Goal: Find specific page/section: Find specific page/section

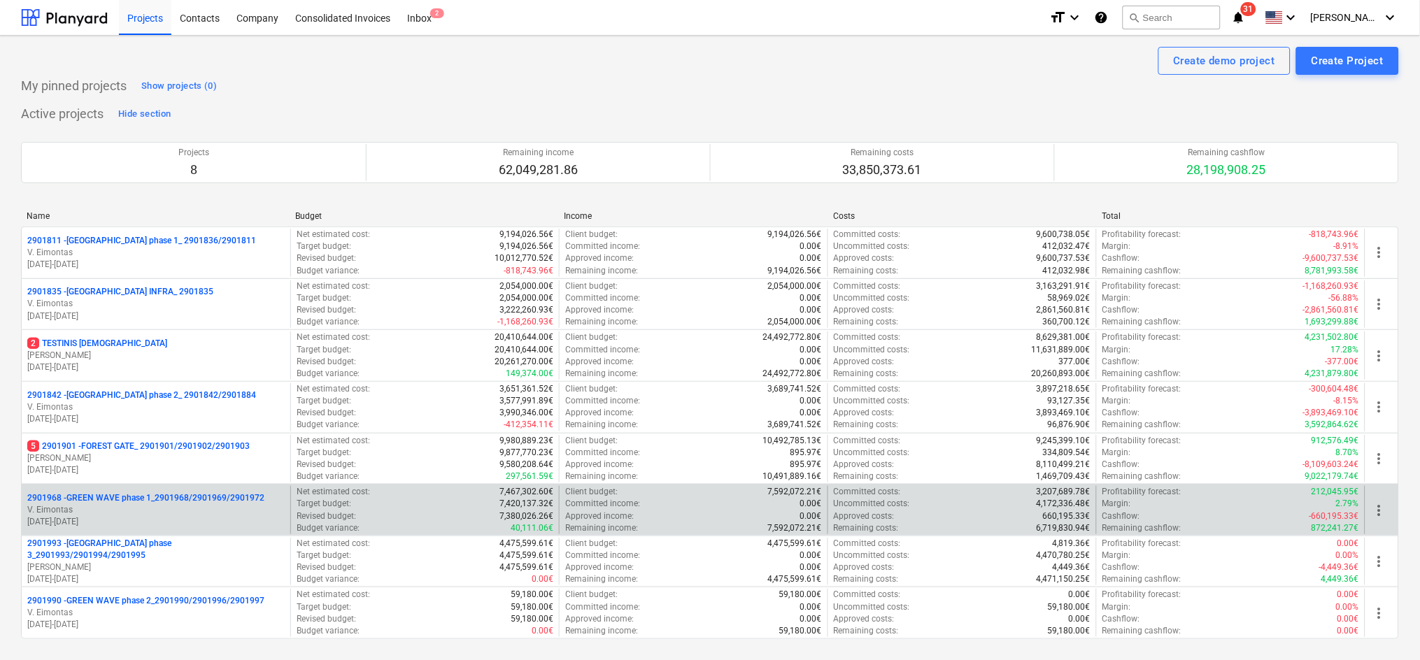
click at [131, 528] on p "[DATE] - [DATE]" at bounding box center [155, 522] width 257 height 12
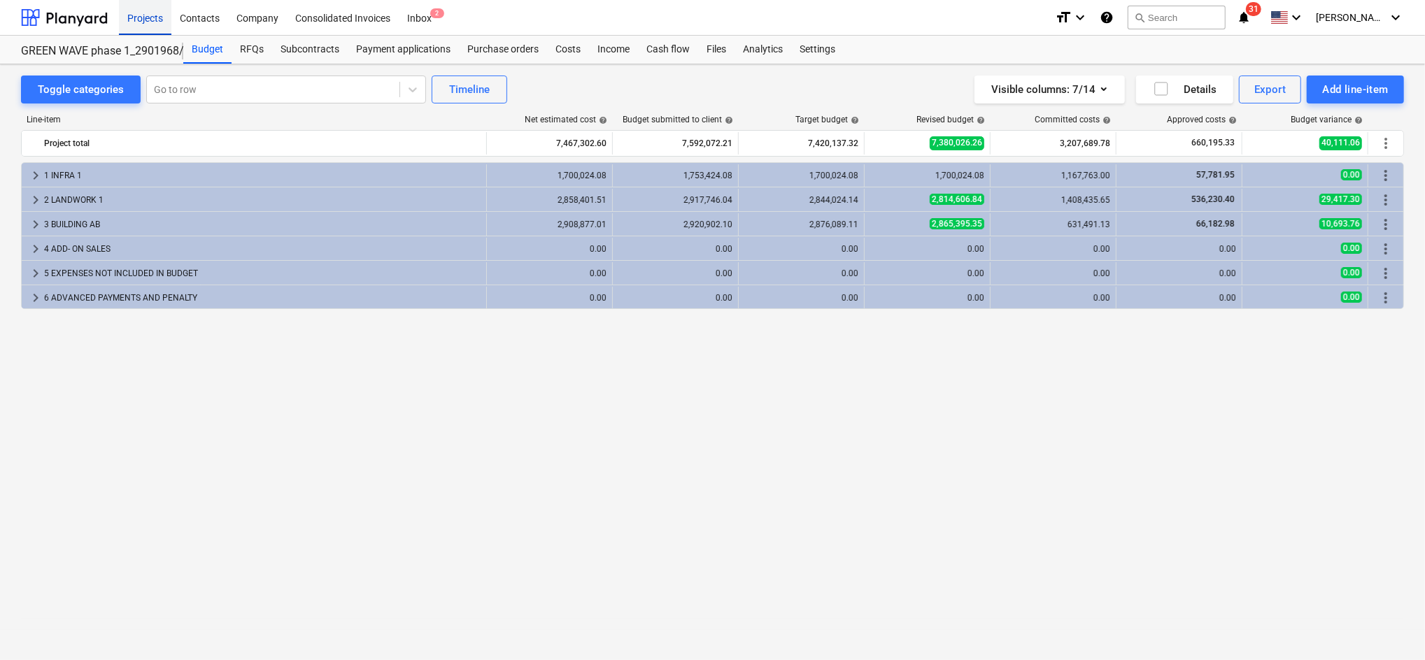
click at [149, 16] on div "Projects" at bounding box center [145, 17] width 52 height 36
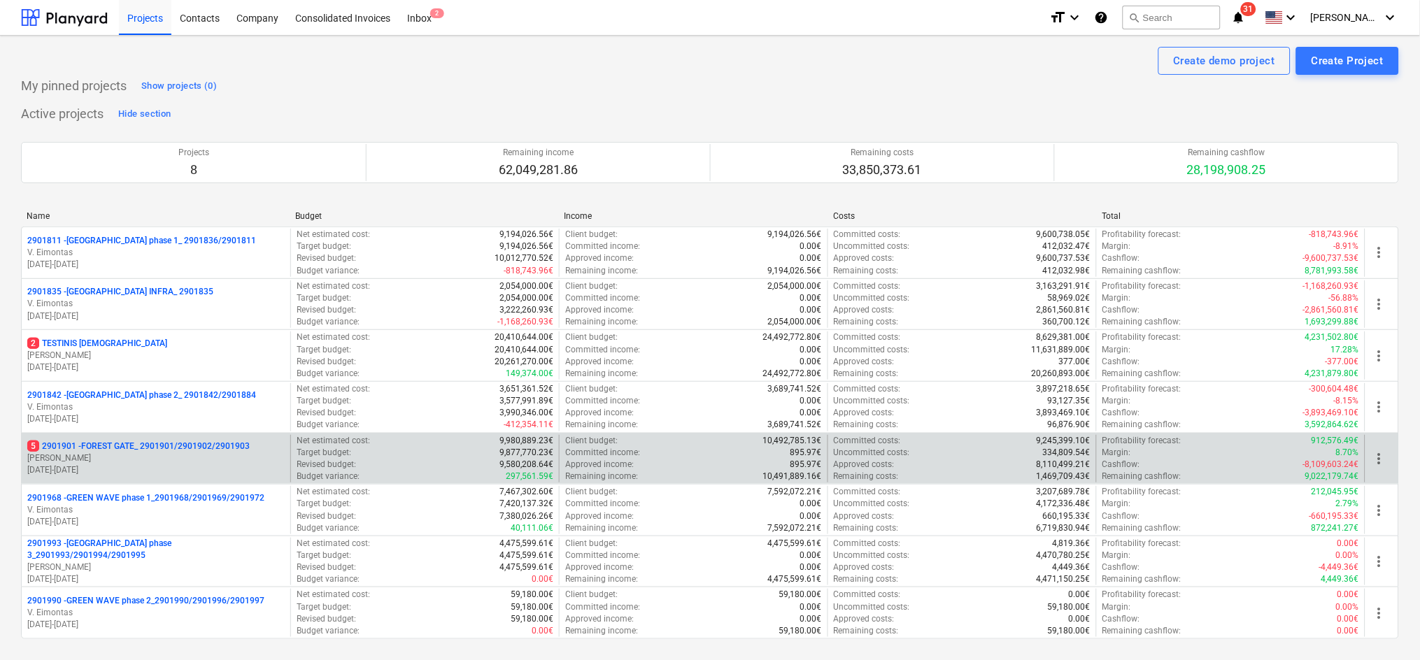
click at [197, 450] on p "5 2901901 - FOREST GATE_ 2901901/2901902/2901903" at bounding box center [138, 447] width 222 height 12
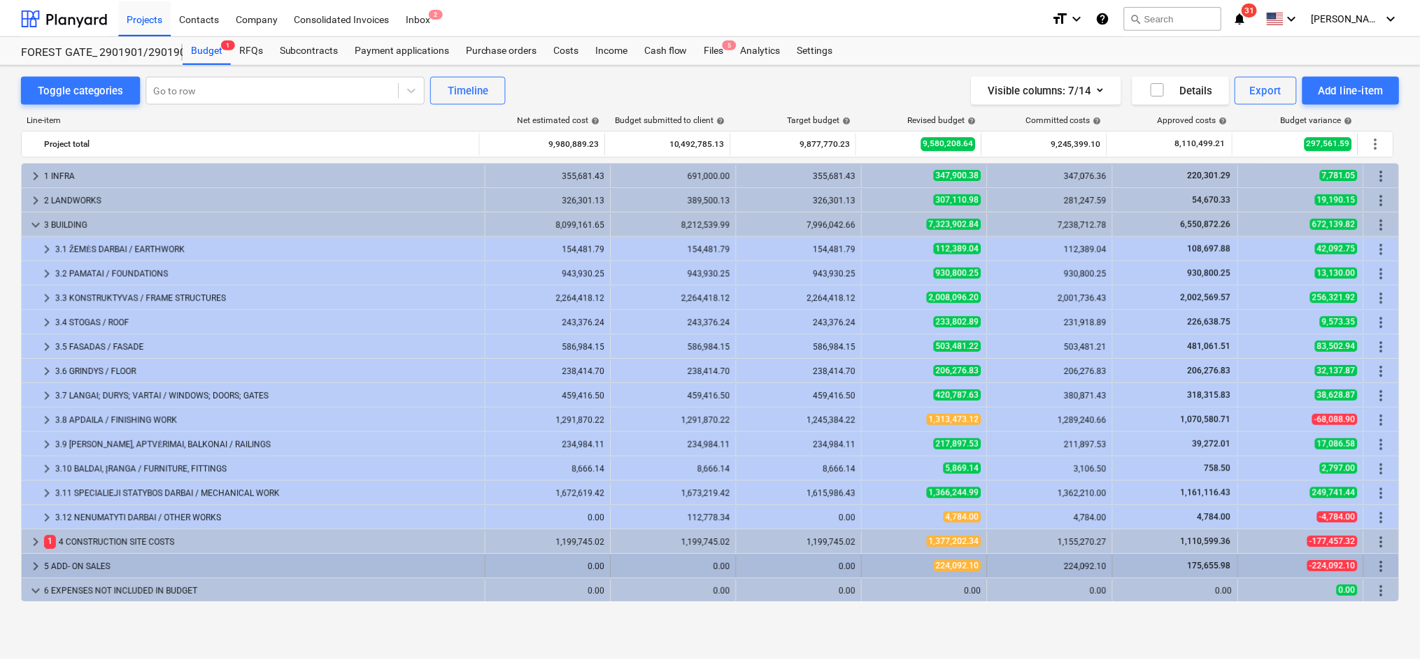
scroll to position [123, 0]
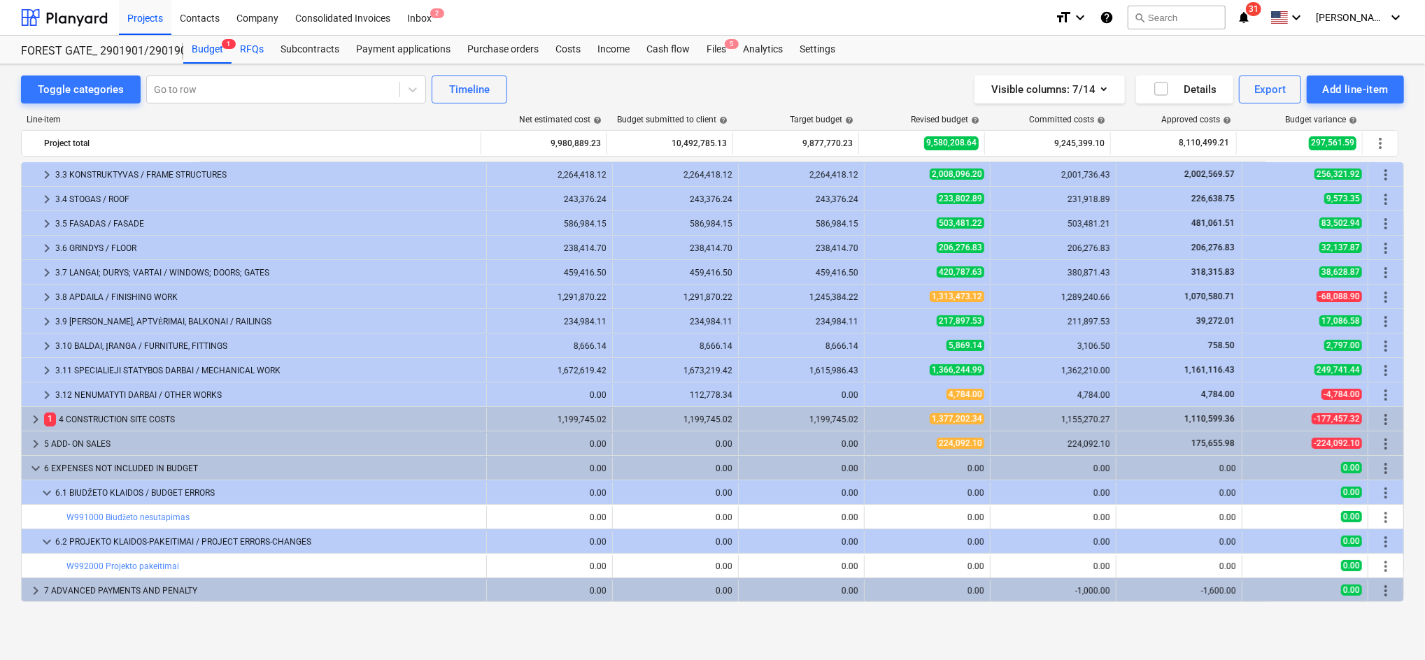
click at [259, 43] on div "RFQs" at bounding box center [251, 50] width 41 height 28
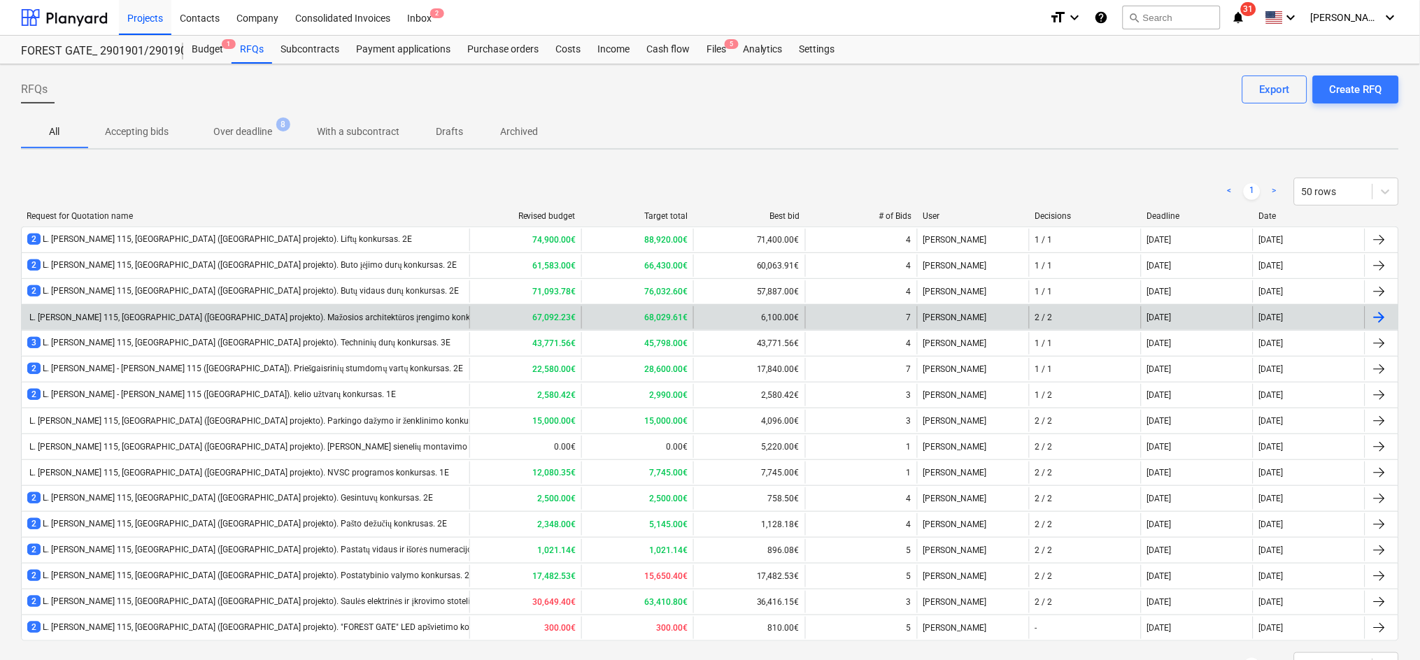
click at [314, 319] on div "L. [PERSON_NAME] 115, [GEOGRAPHIC_DATA] ([GEOGRAPHIC_DATA] projekto). Mažosios …" at bounding box center [266, 318] width 478 height 10
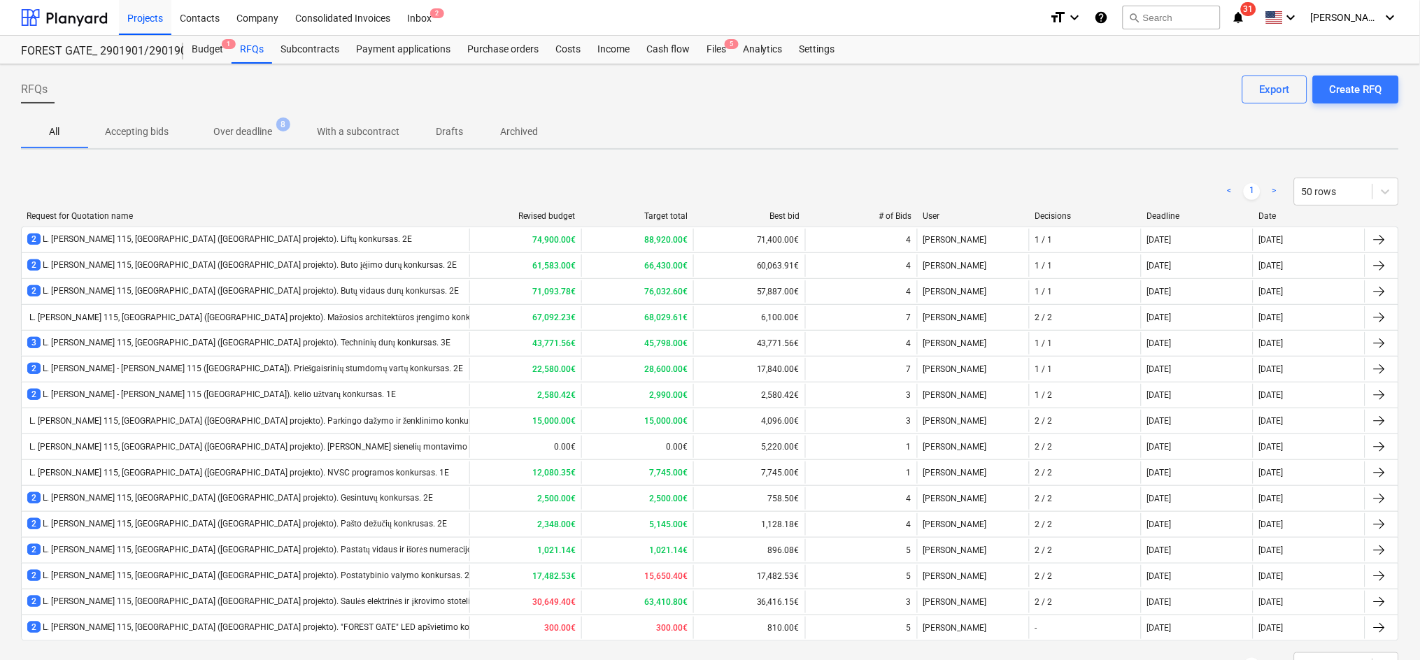
click at [525, 135] on p "Archived" at bounding box center [519, 131] width 38 height 15
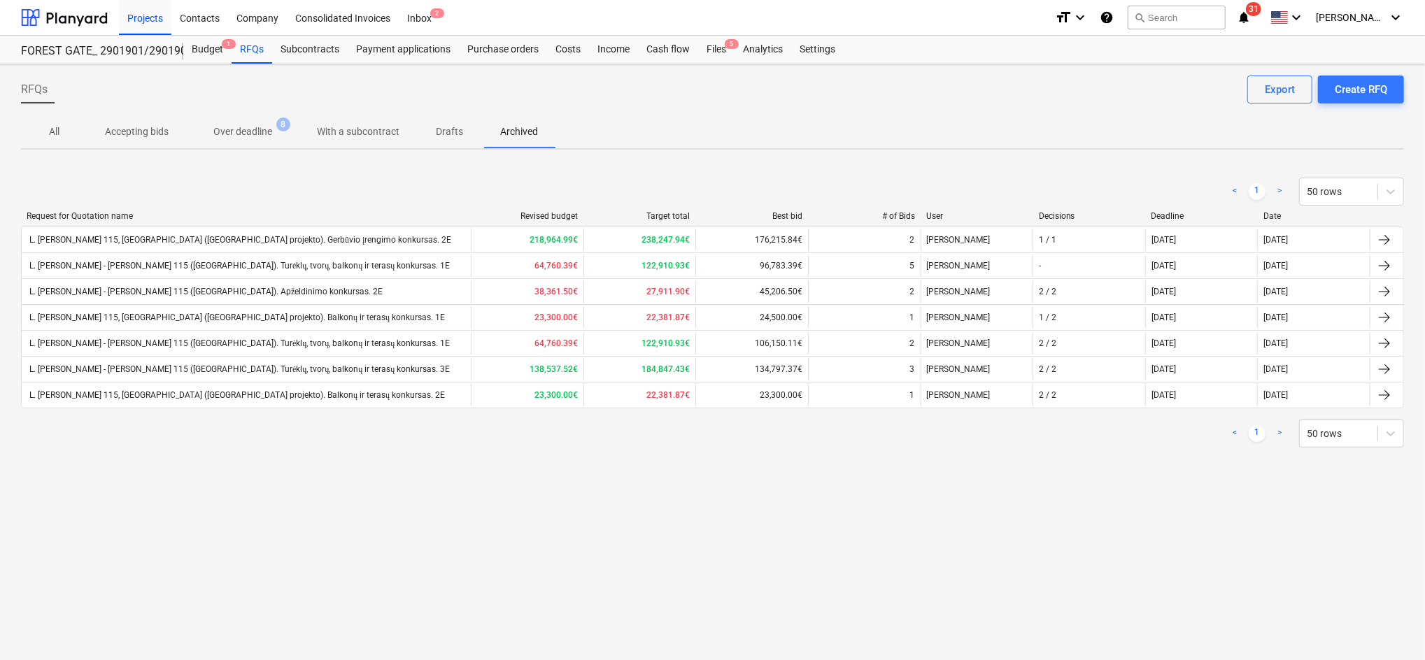
click at [330, 129] on p "With a subcontract" at bounding box center [358, 131] width 83 height 15
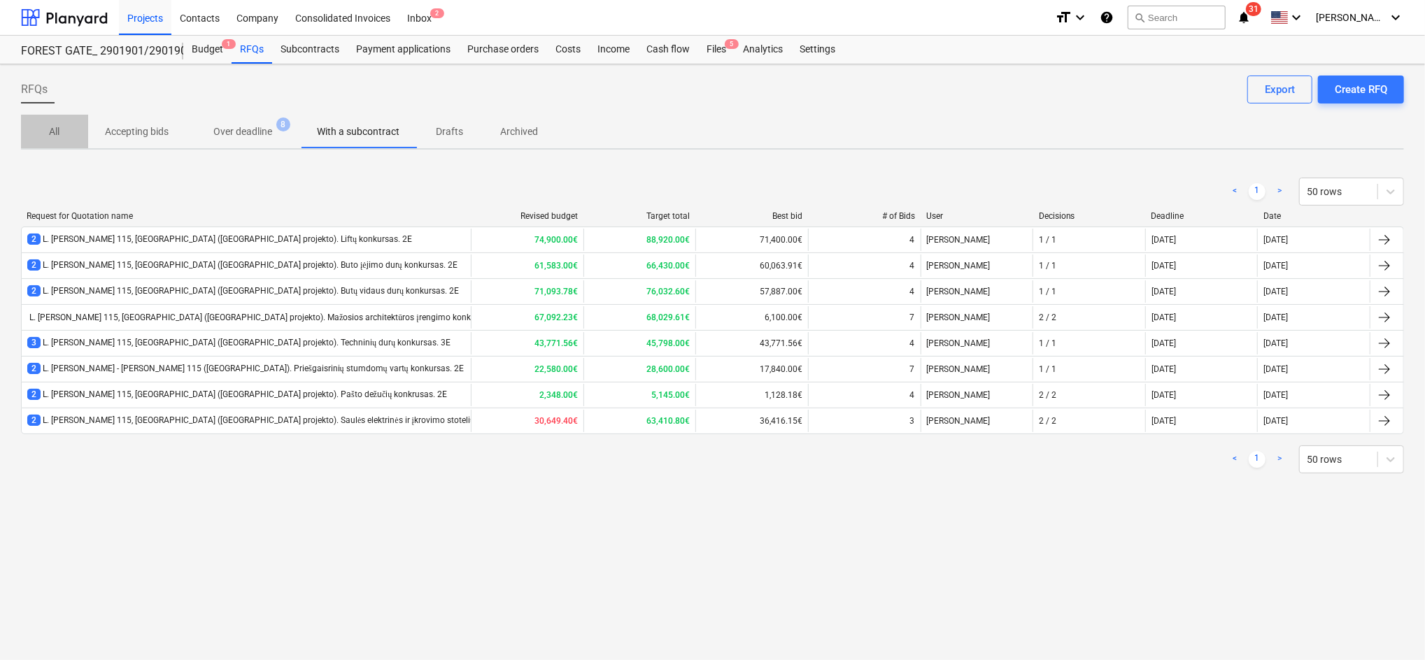
click at [45, 135] on p "All" at bounding box center [55, 131] width 34 height 15
